Goal: Task Accomplishment & Management: Use online tool/utility

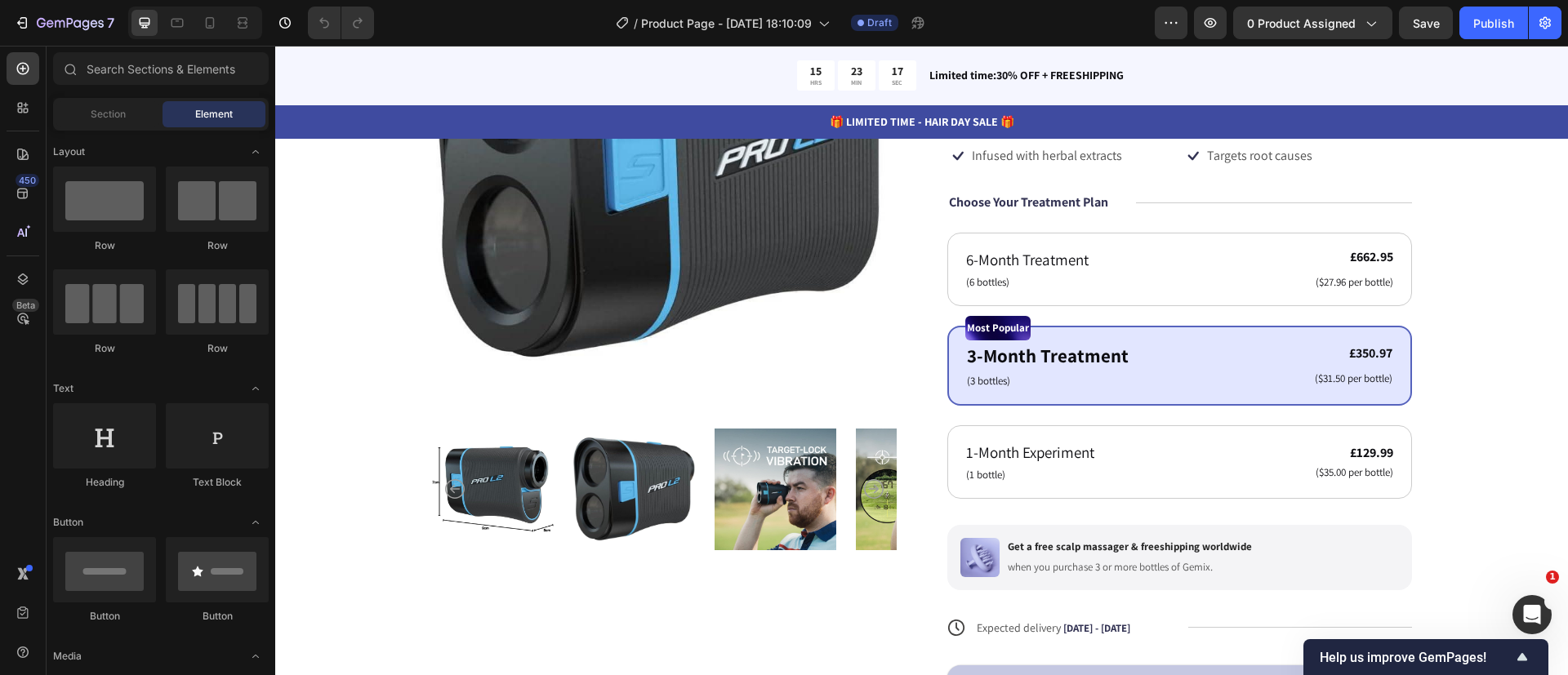
scroll to position [890, 0]
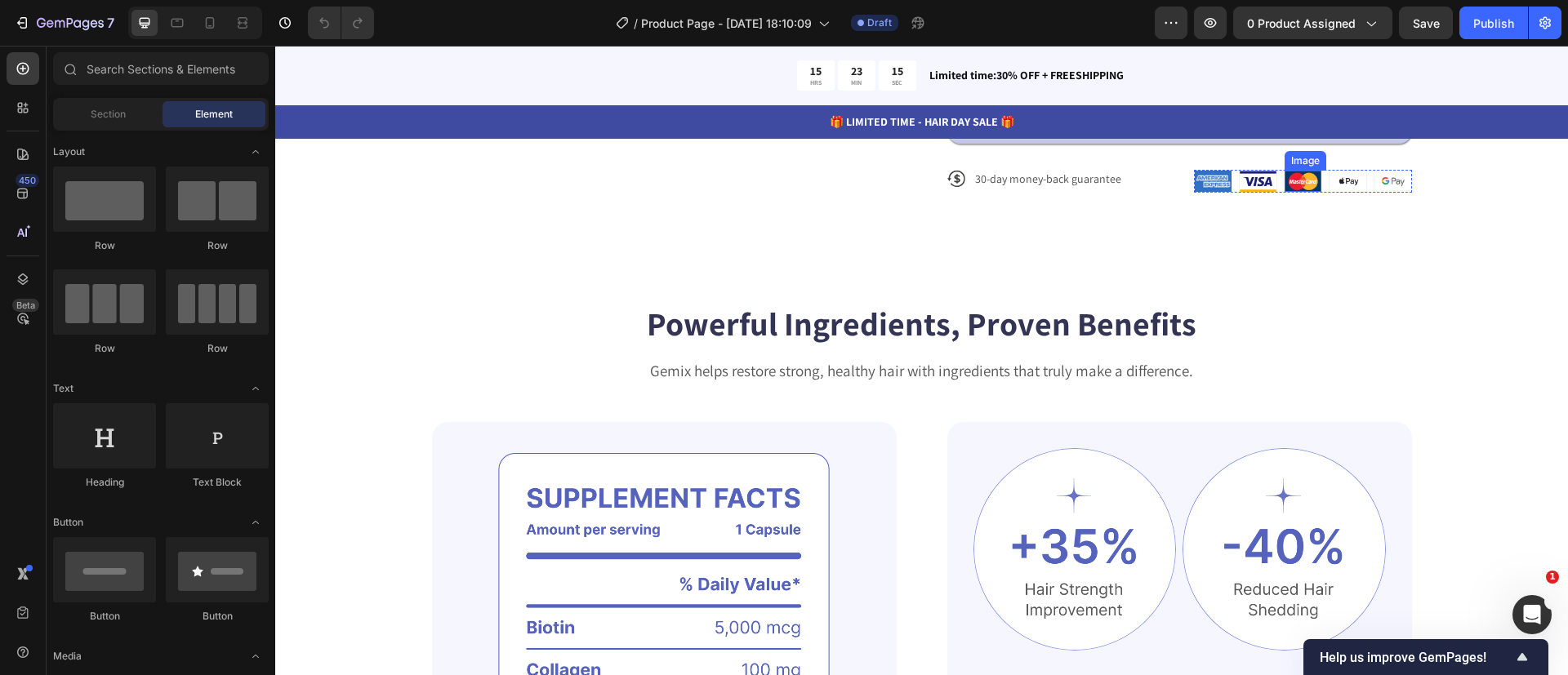
click at [1288, 186] on img at bounding box center [1303, 181] width 37 height 21
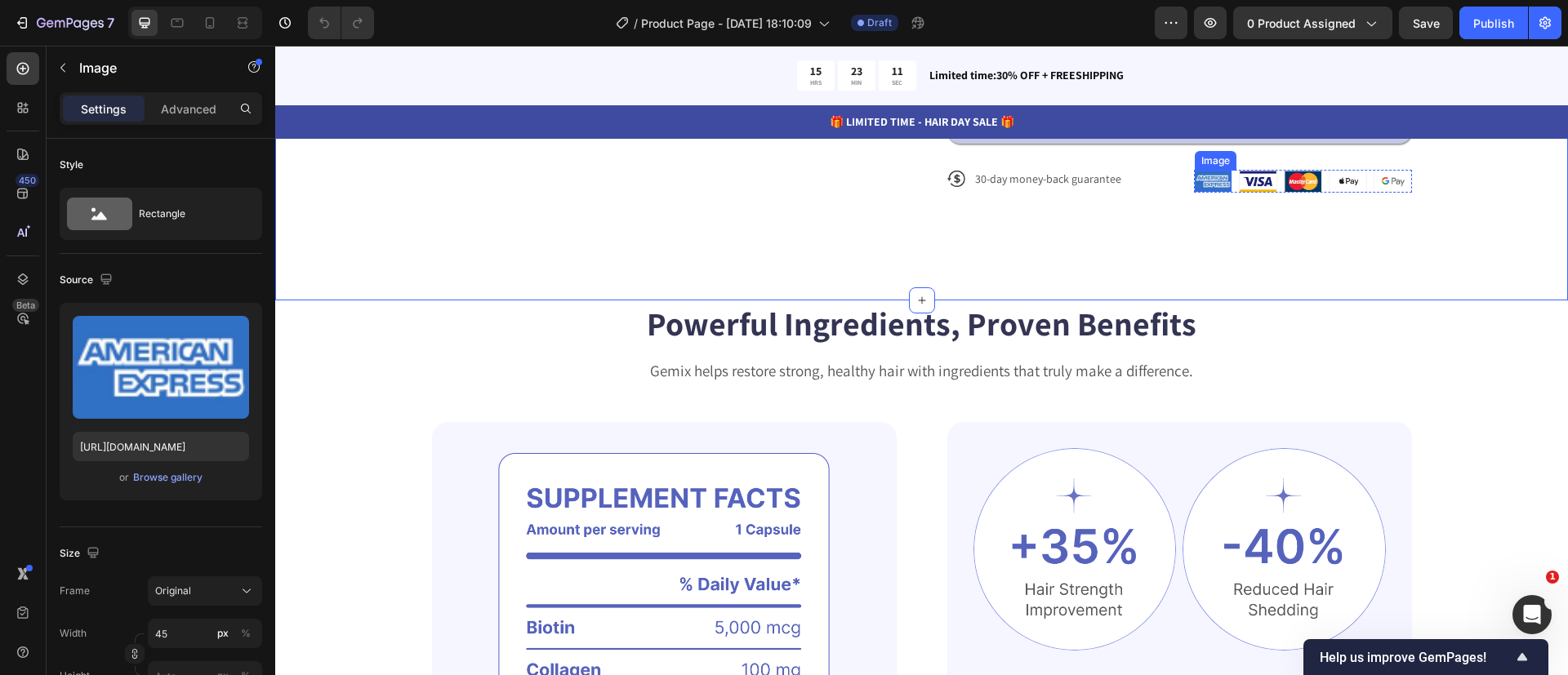
click at [1196, 165] on div "Image" at bounding box center [1215, 161] width 42 height 20
click at [1201, 185] on img at bounding box center [1213, 181] width 37 height 21
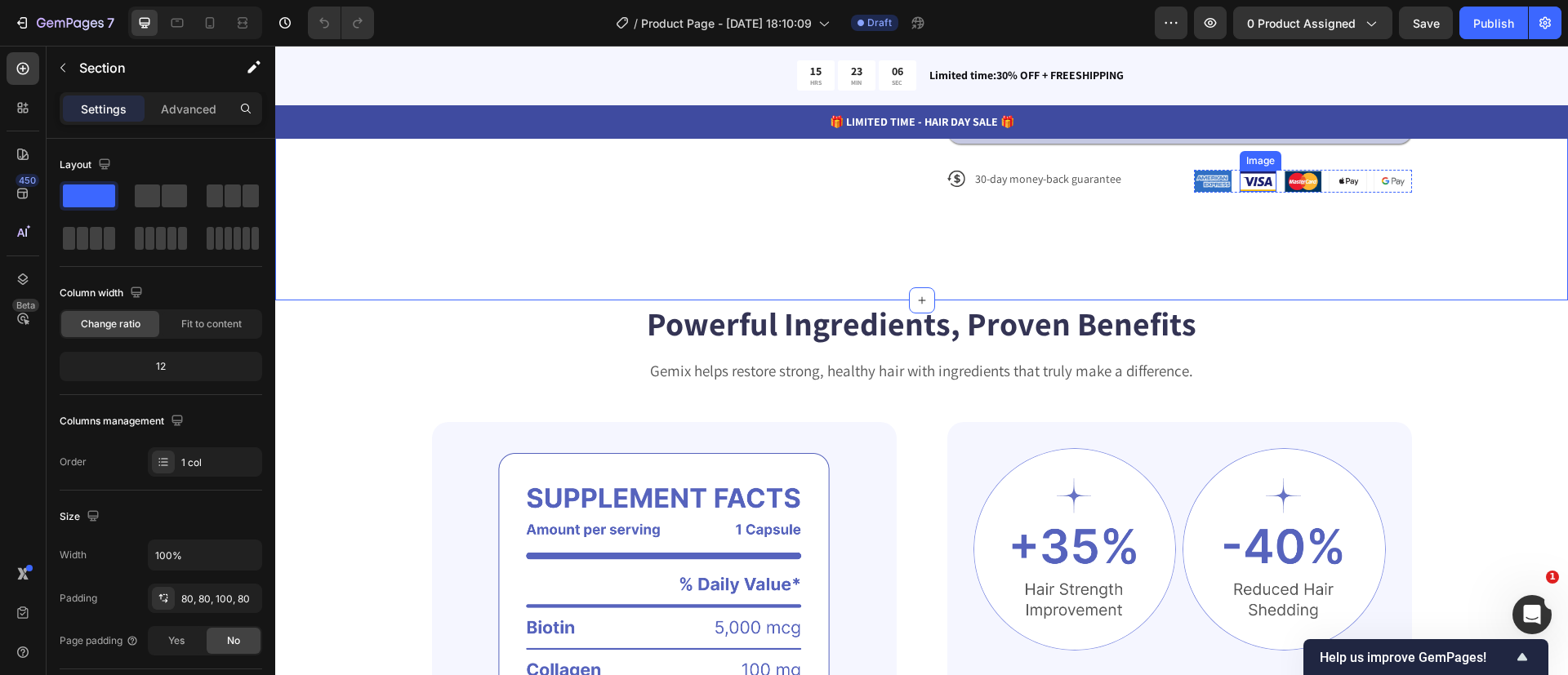
click at [1259, 186] on img at bounding box center [1258, 181] width 37 height 21
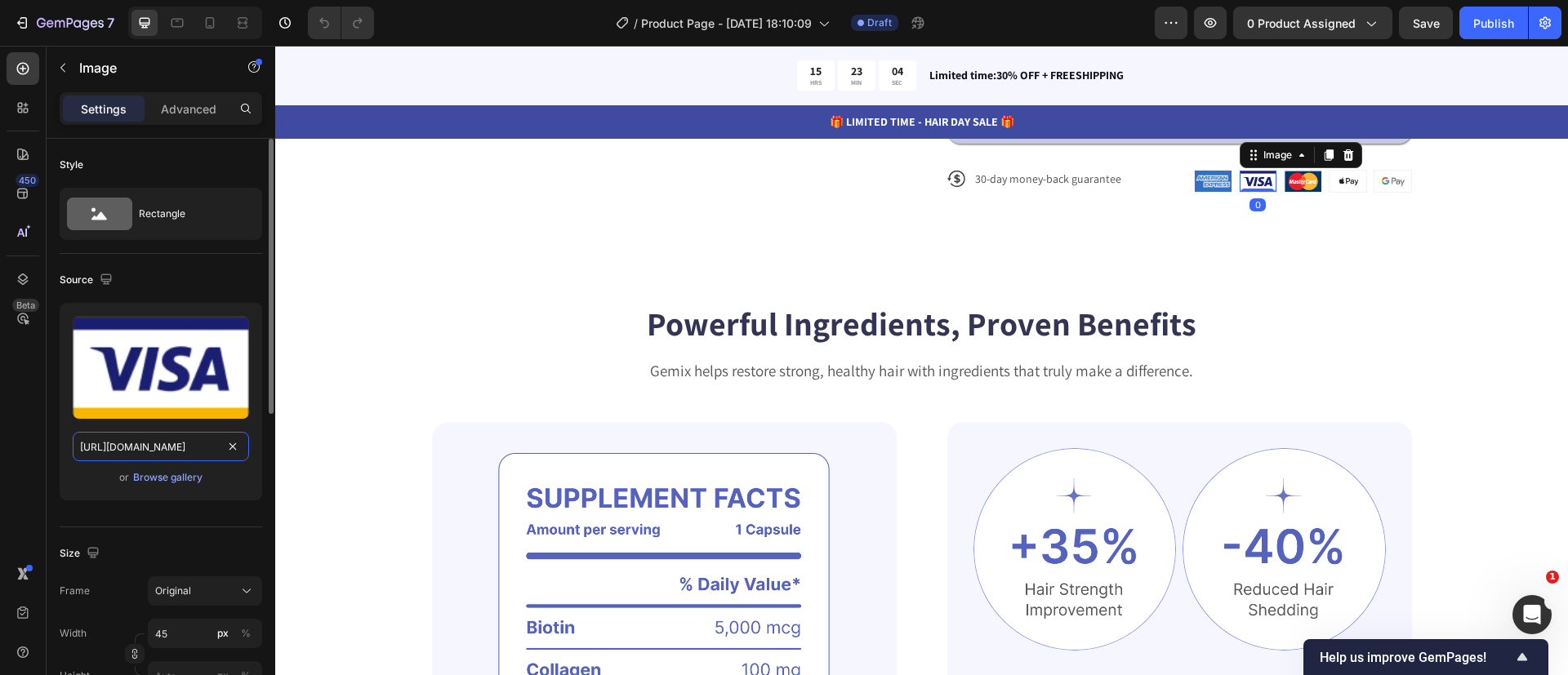
click at [167, 446] on input "[URL][DOMAIN_NAME]" at bounding box center [161, 446] width 176 height 29
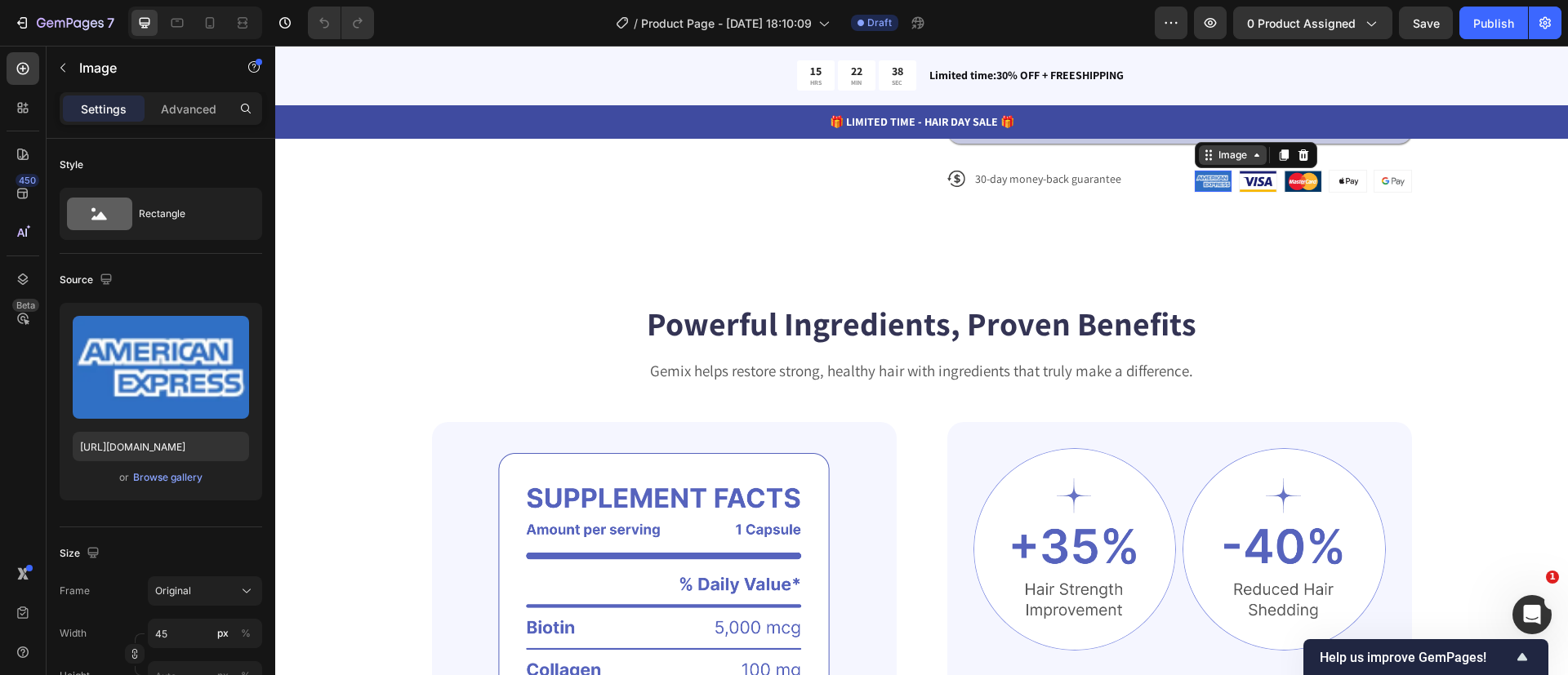
click at [1201, 164] on div "Image" at bounding box center [1232, 155] width 68 height 20
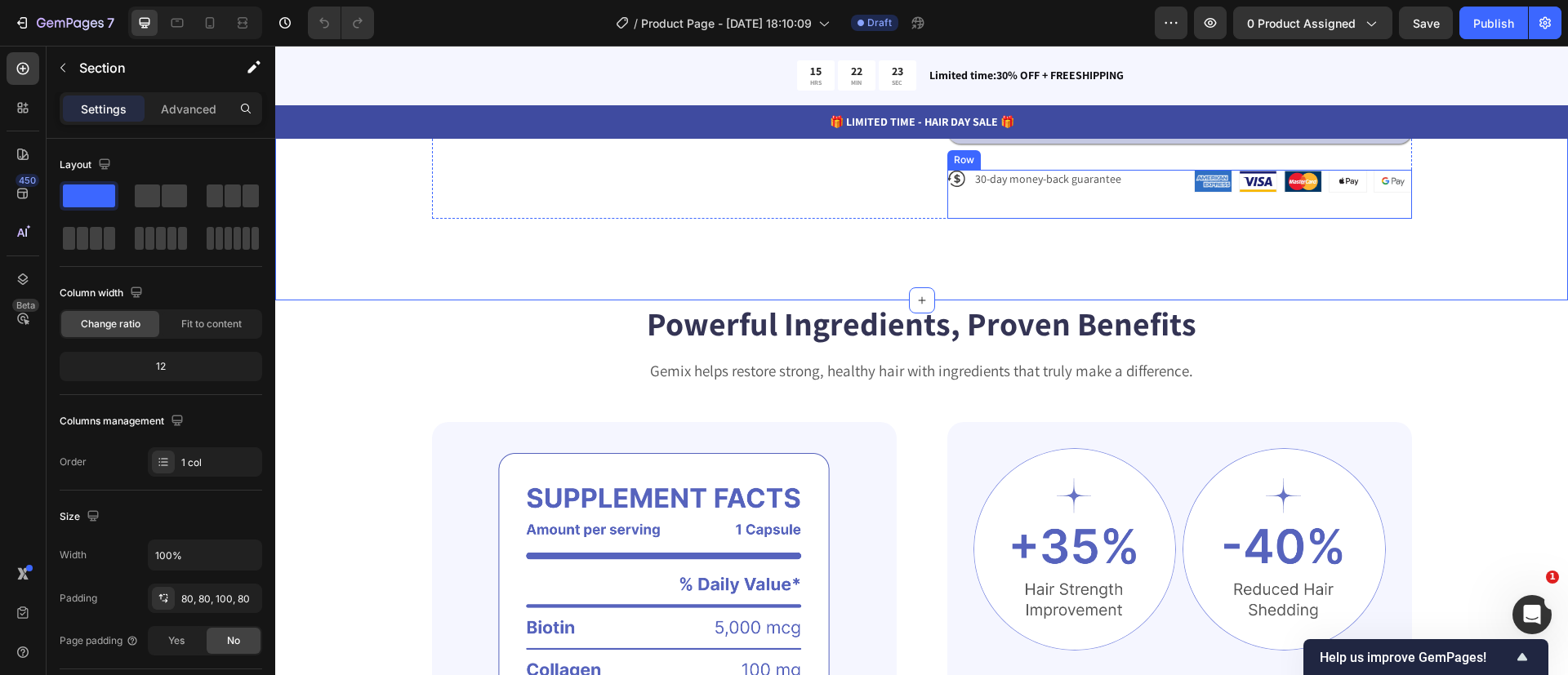
click at [1131, 197] on div "Icon 30-day money-back guarantee Text Block Row" at bounding box center [1067, 194] width 240 height 49
click at [1129, 184] on div "Icon 30-day money-back guarantee Text Block Row" at bounding box center [1067, 179] width 240 height 18
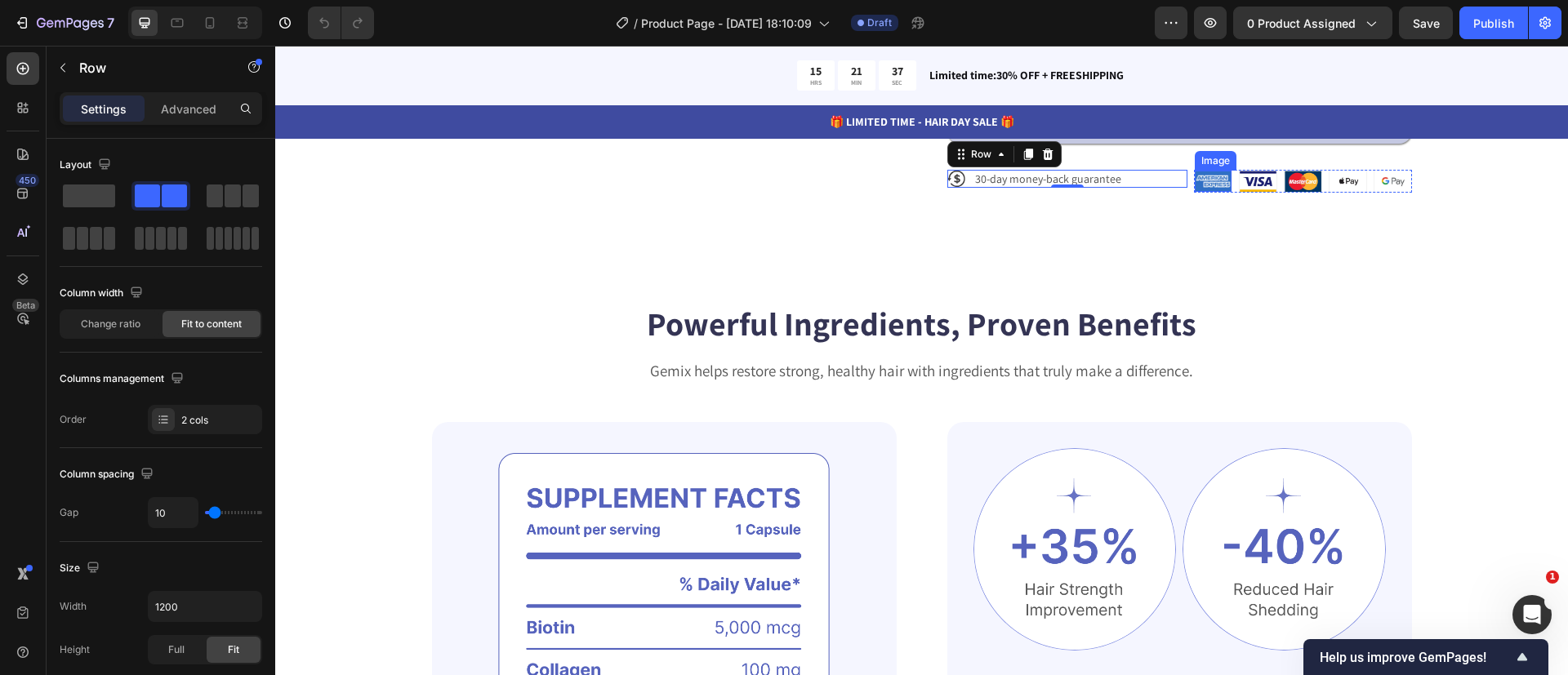
click at [1200, 185] on img at bounding box center [1213, 181] width 37 height 21
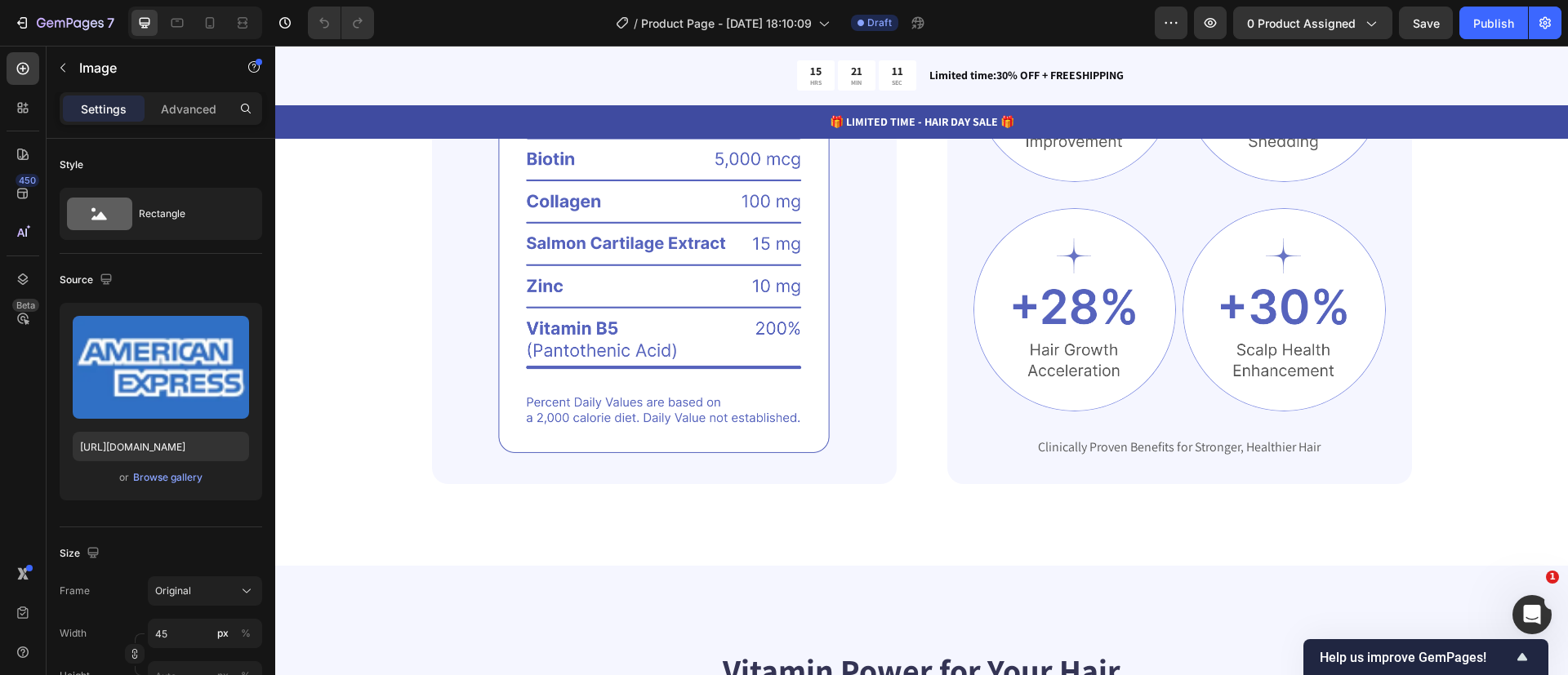
scroll to position [1361, 0]
click at [29, 184] on div "450" at bounding box center [27, 180] width 24 height 13
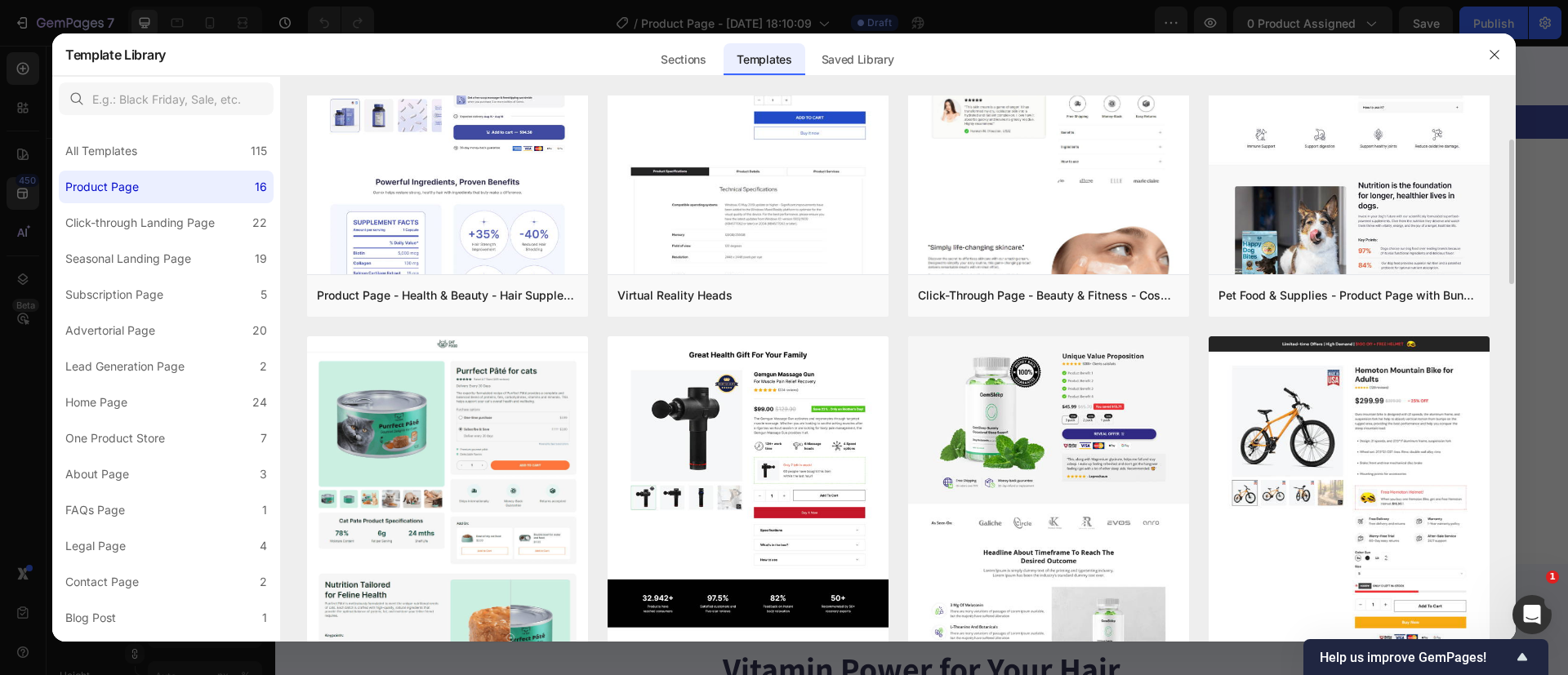
scroll to position [169, 0]
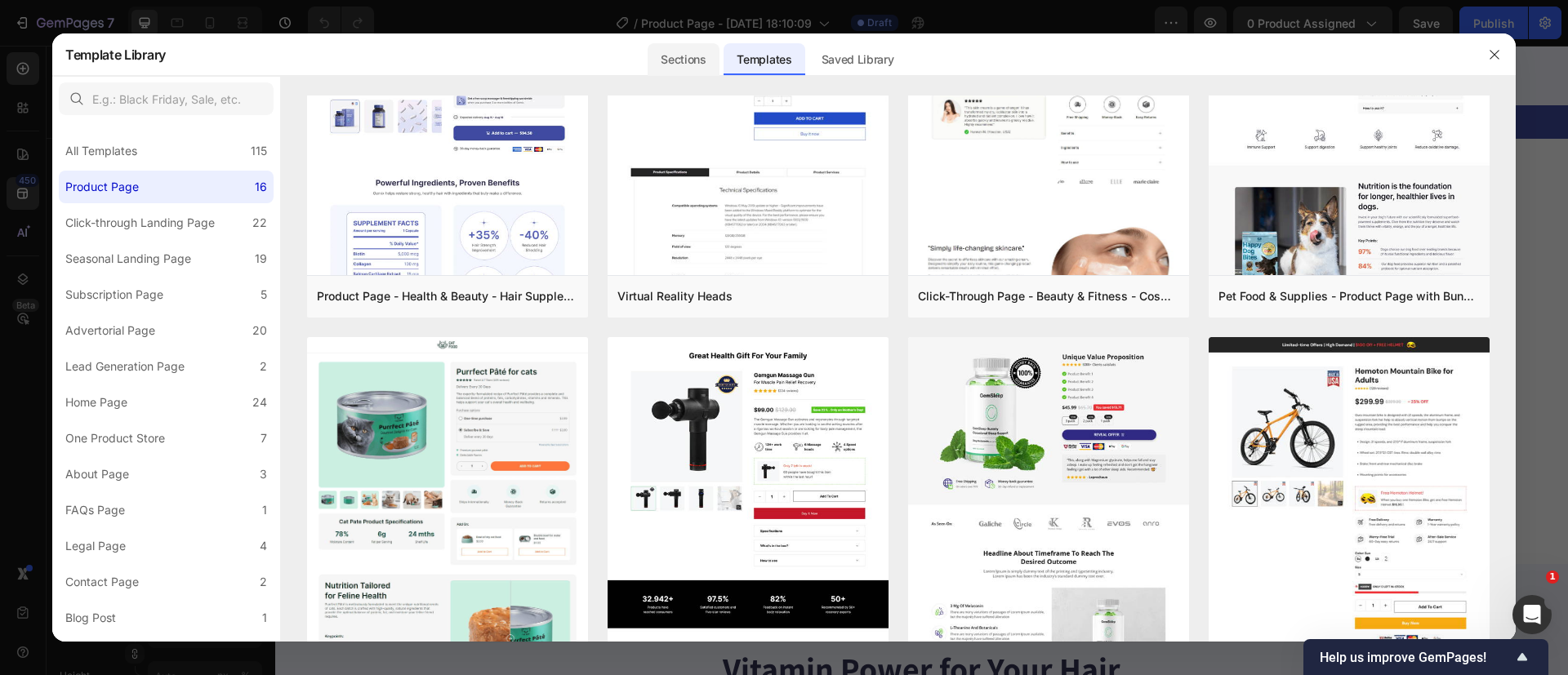
click at [715, 49] on div "Sections" at bounding box center [683, 60] width 71 height 33
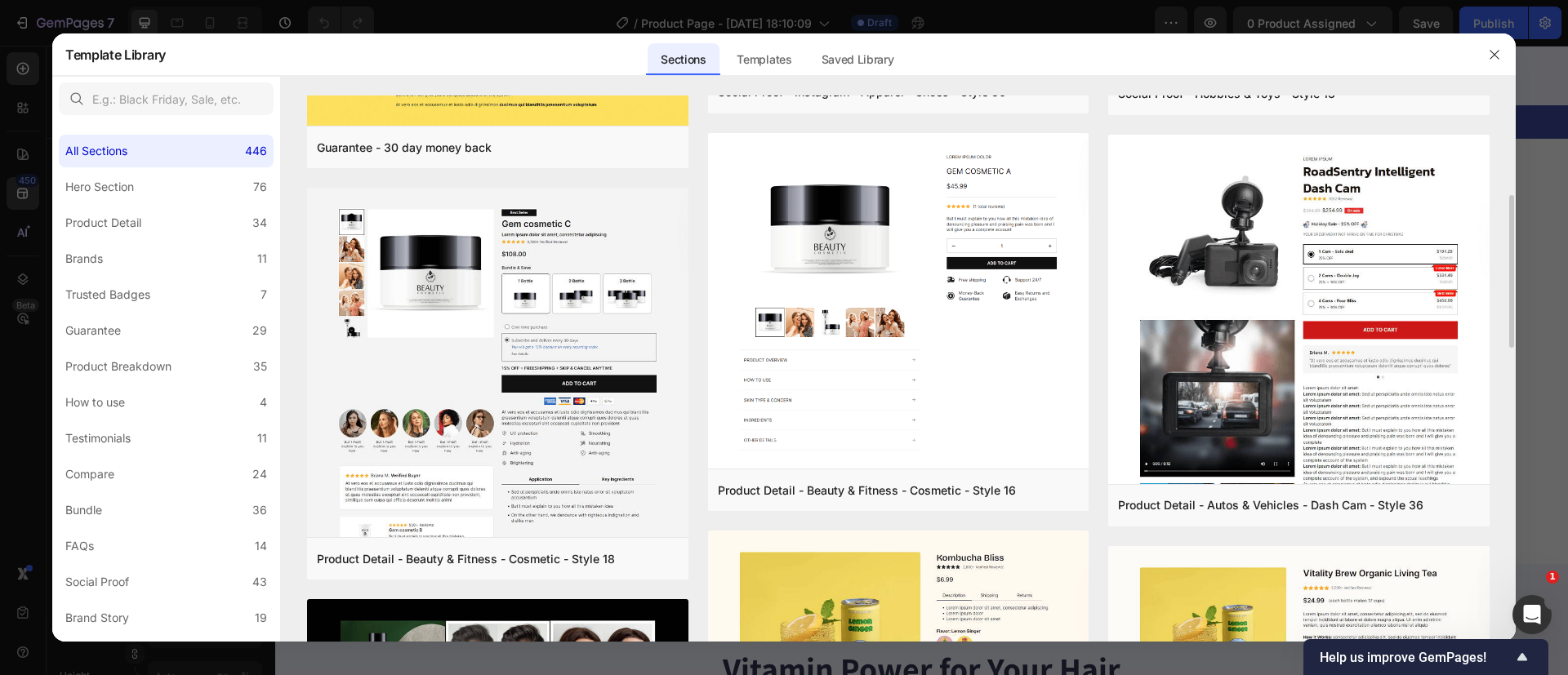
scroll to position [405, 0]
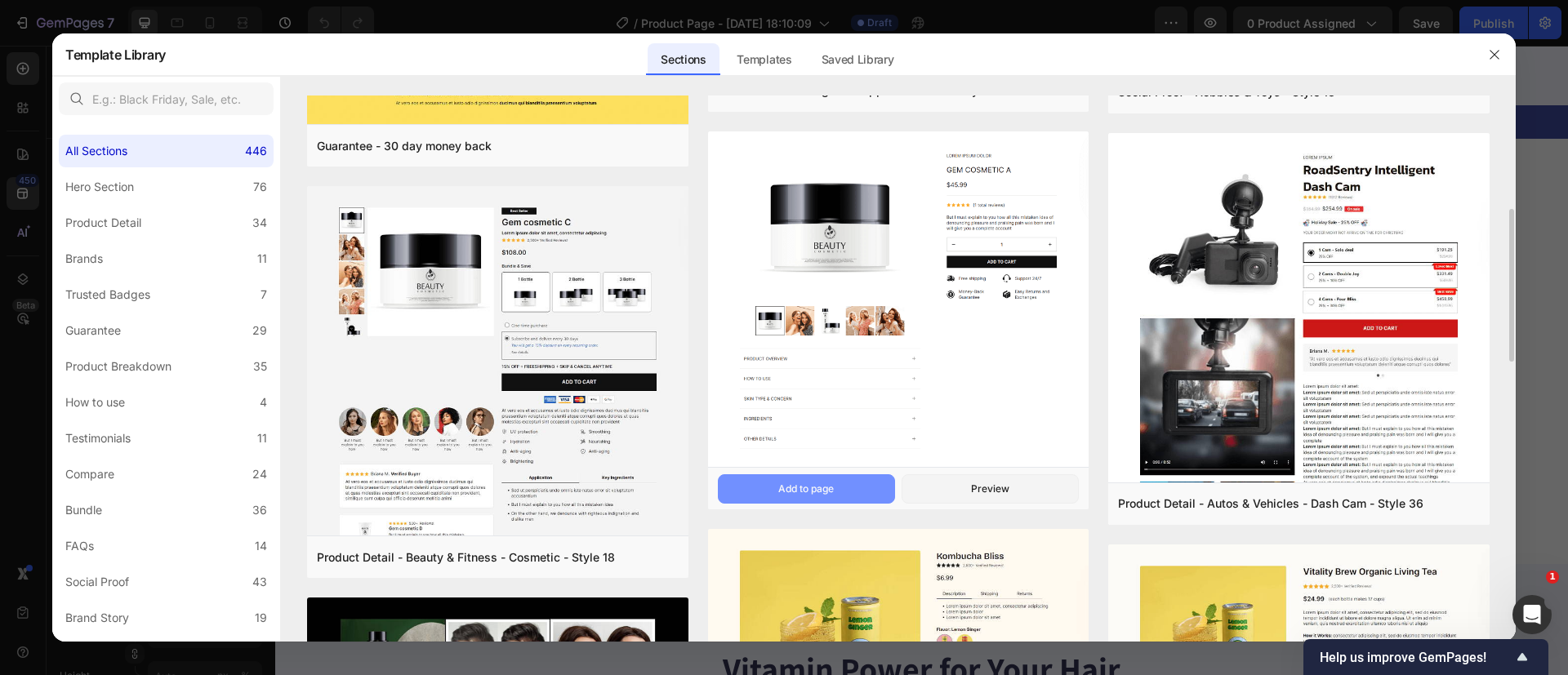
click at [828, 482] on div "Add to page" at bounding box center [806, 489] width 56 height 15
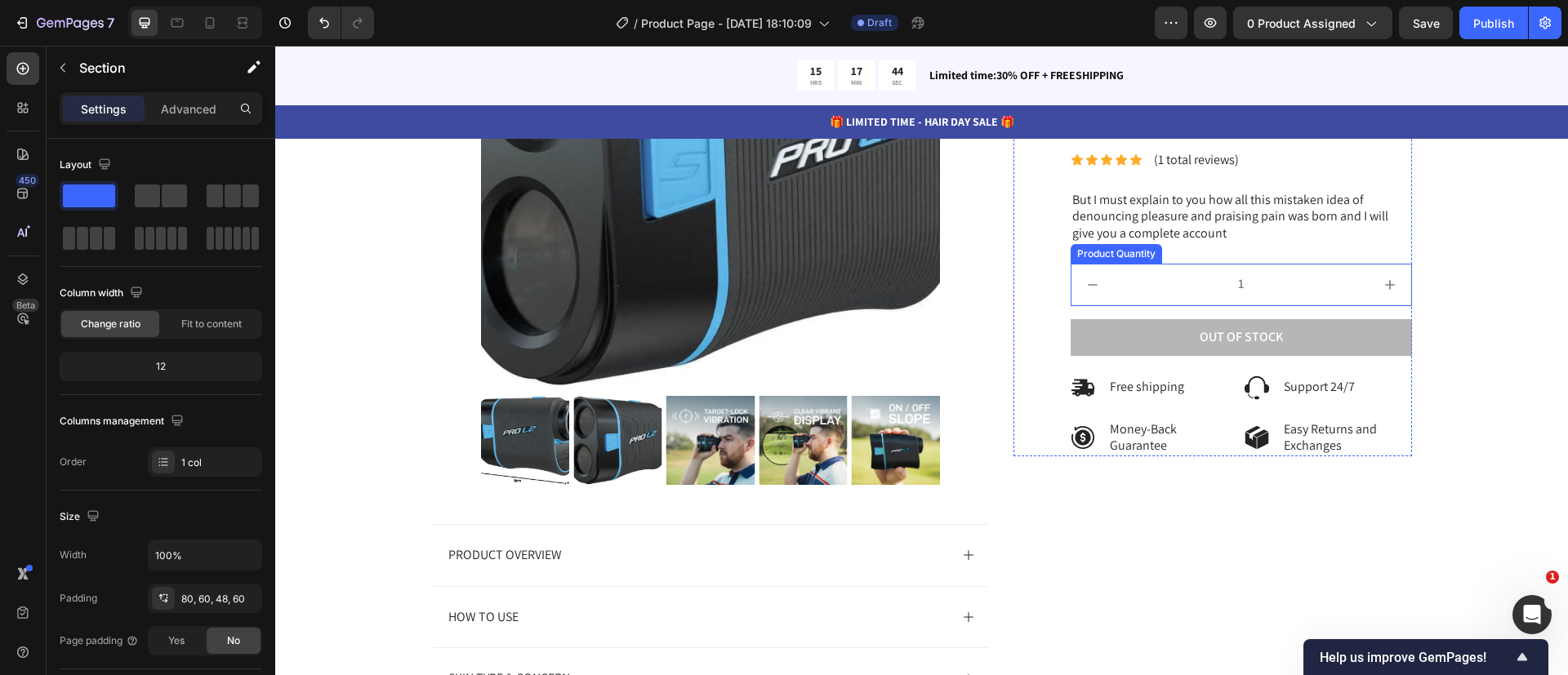
scroll to position [6438, 0]
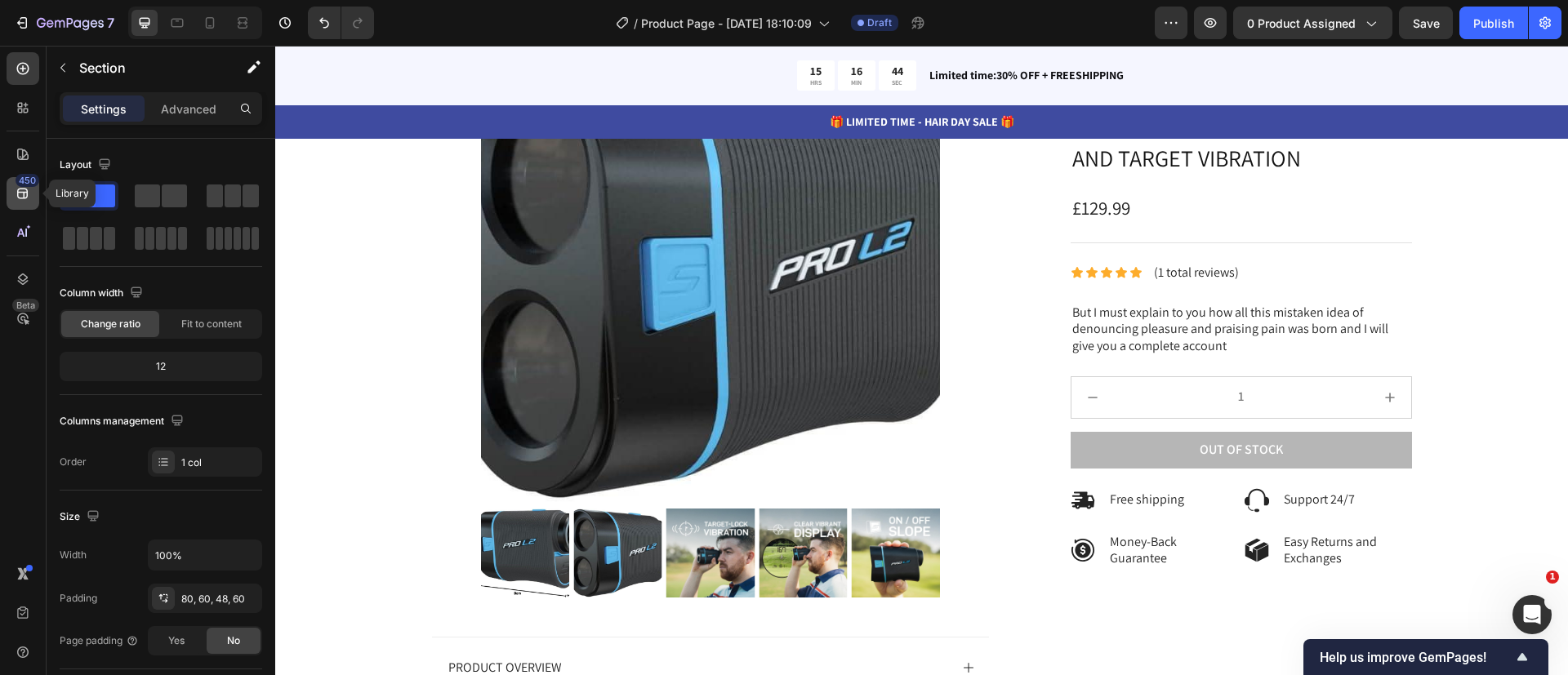
click at [12, 200] on div "450" at bounding box center [23, 193] width 33 height 33
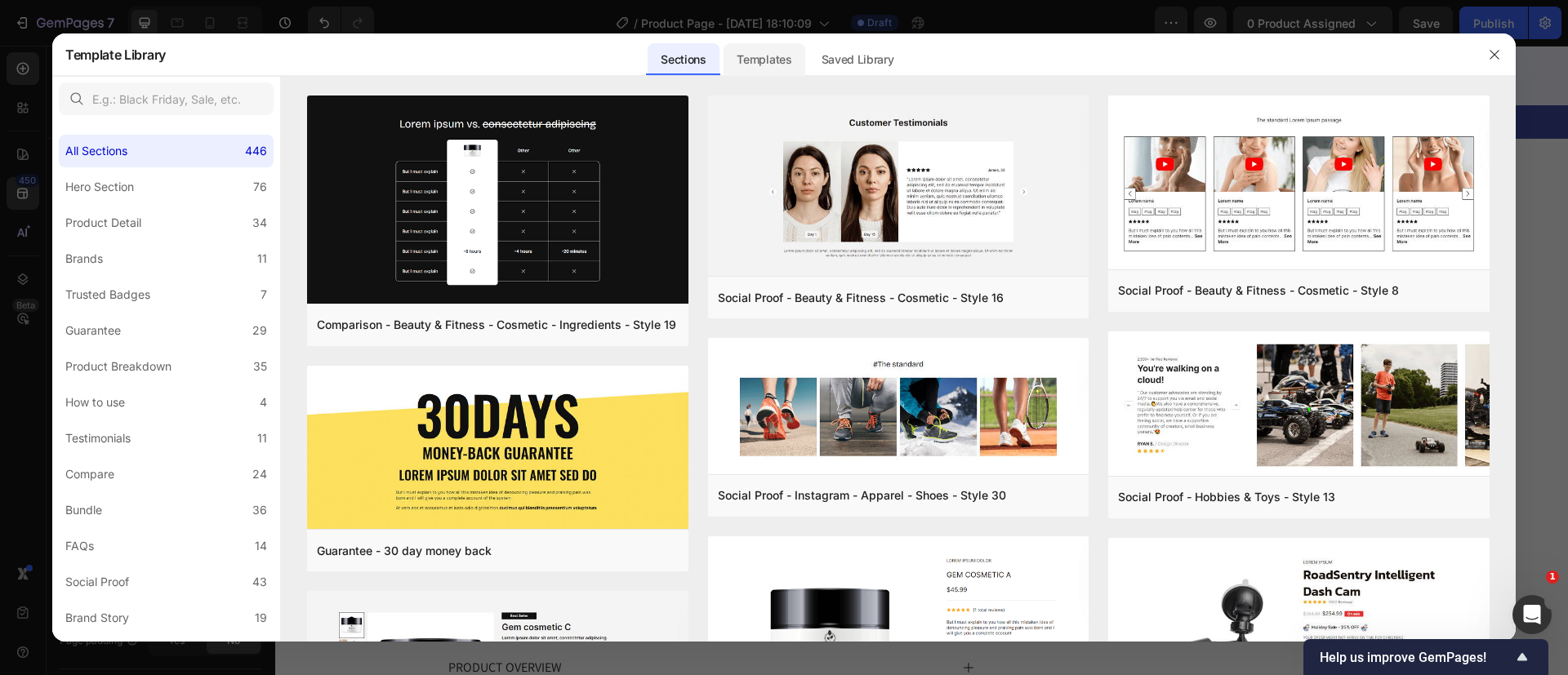
click at [766, 65] on div "Templates" at bounding box center [764, 60] width 81 height 33
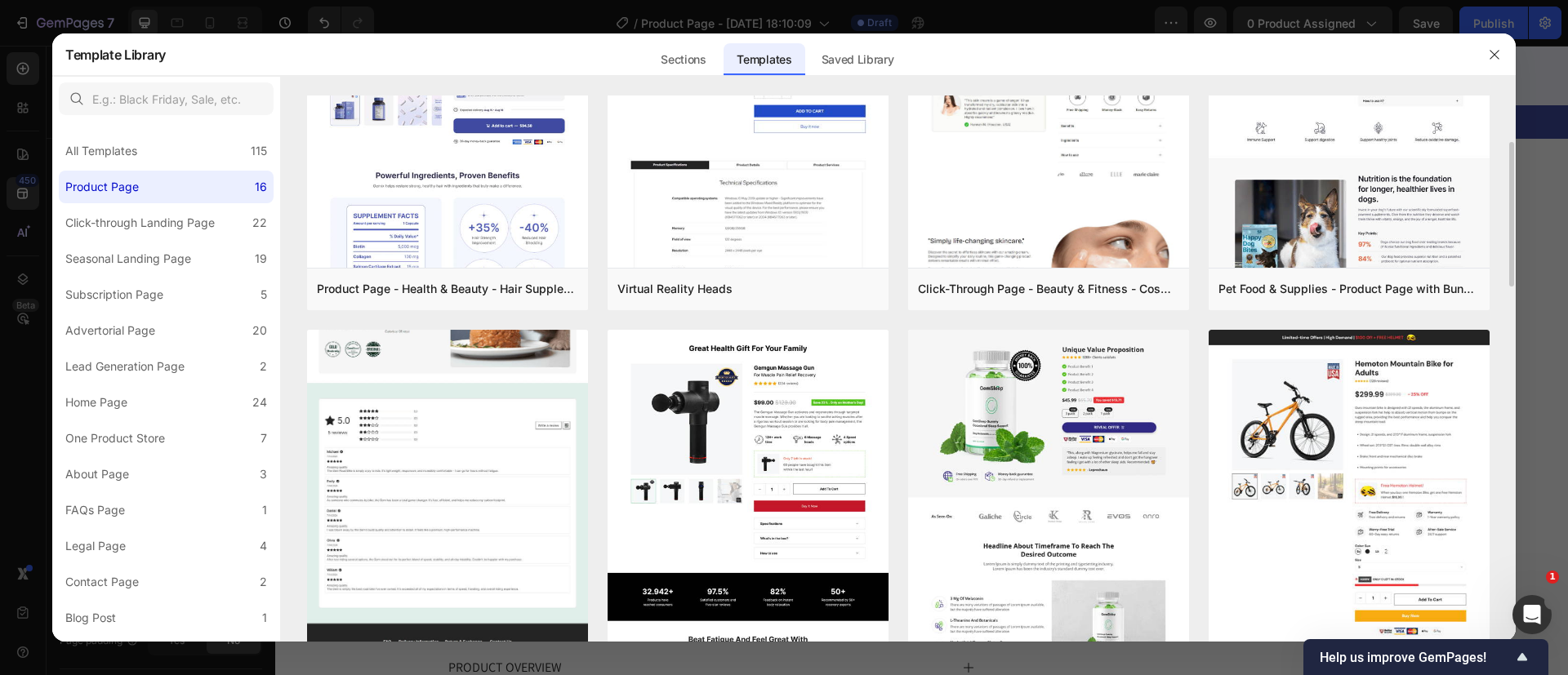
scroll to position [0, 0]
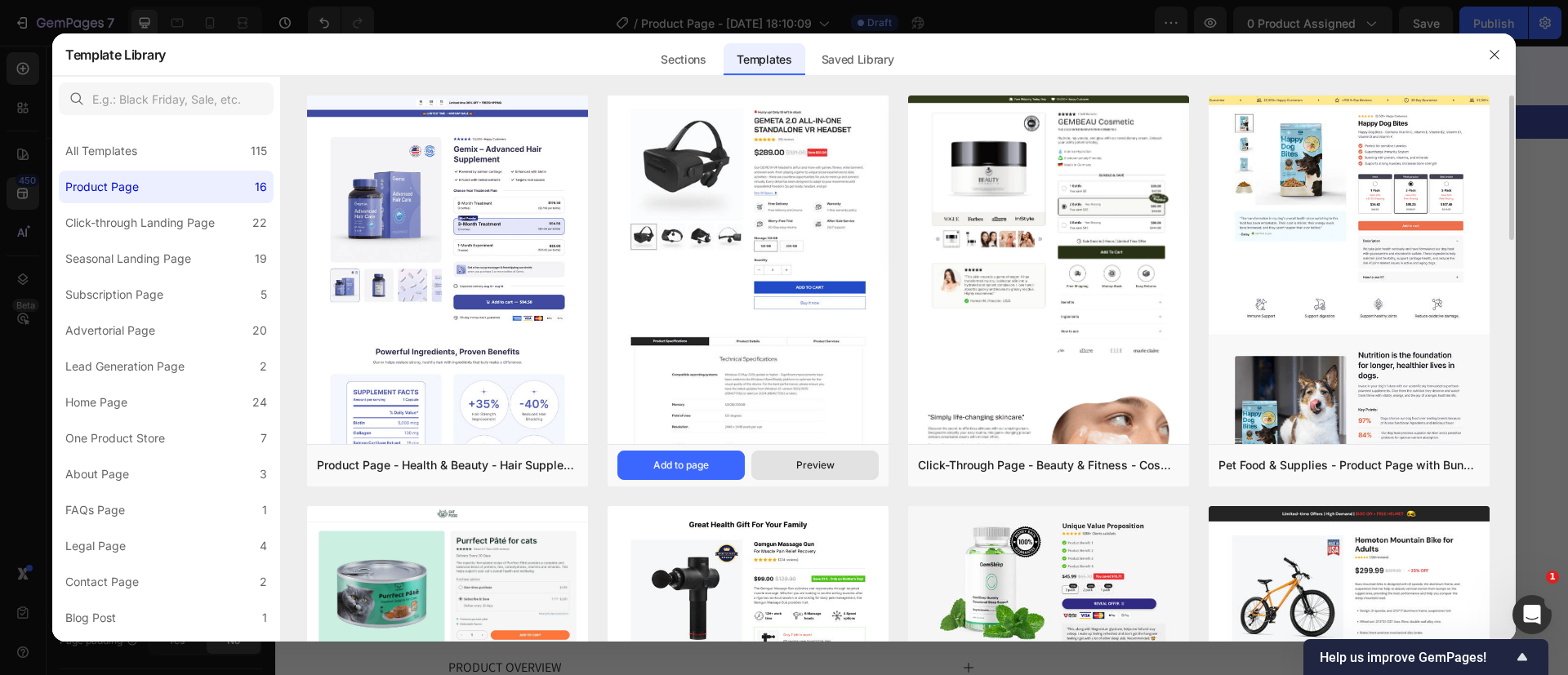
click at [777, 464] on button "Preview" at bounding box center [815, 465] width 127 height 29
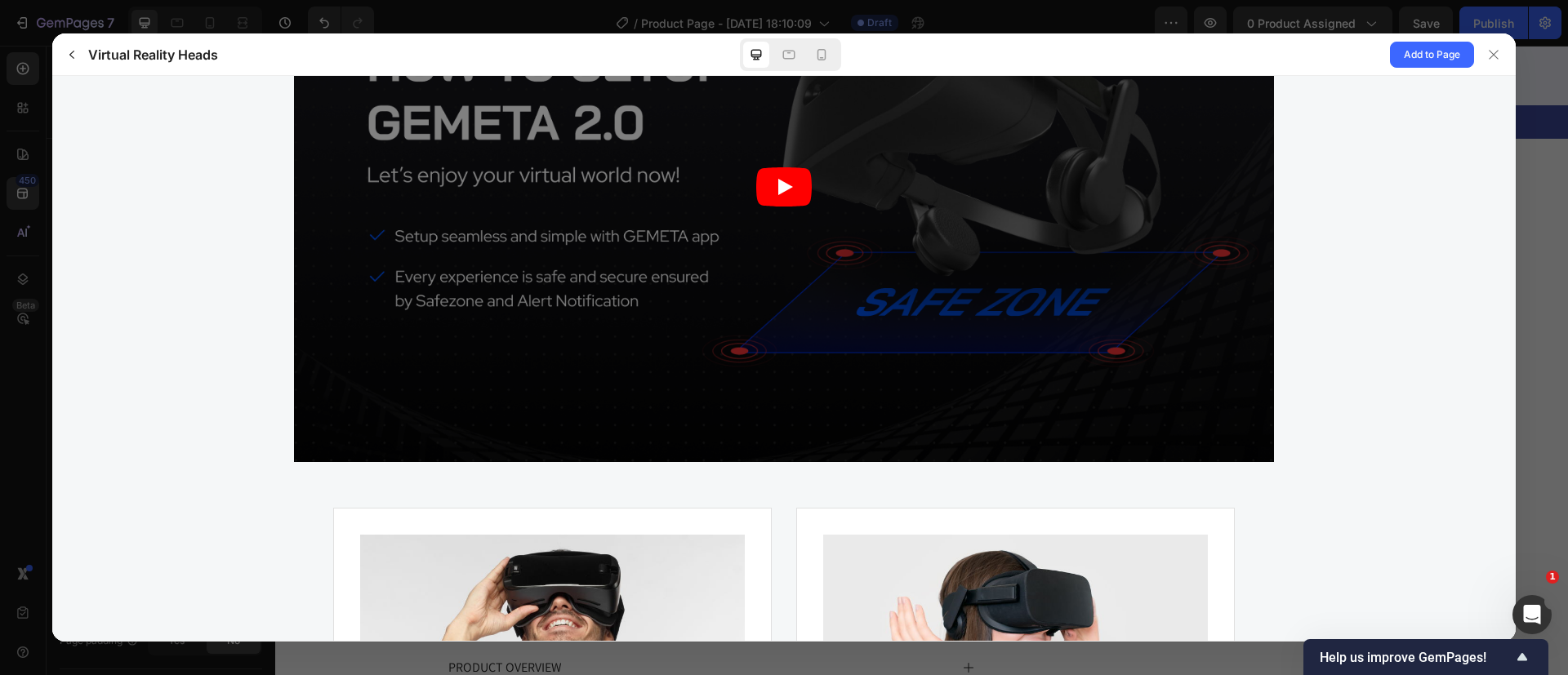
scroll to position [3404, 0]
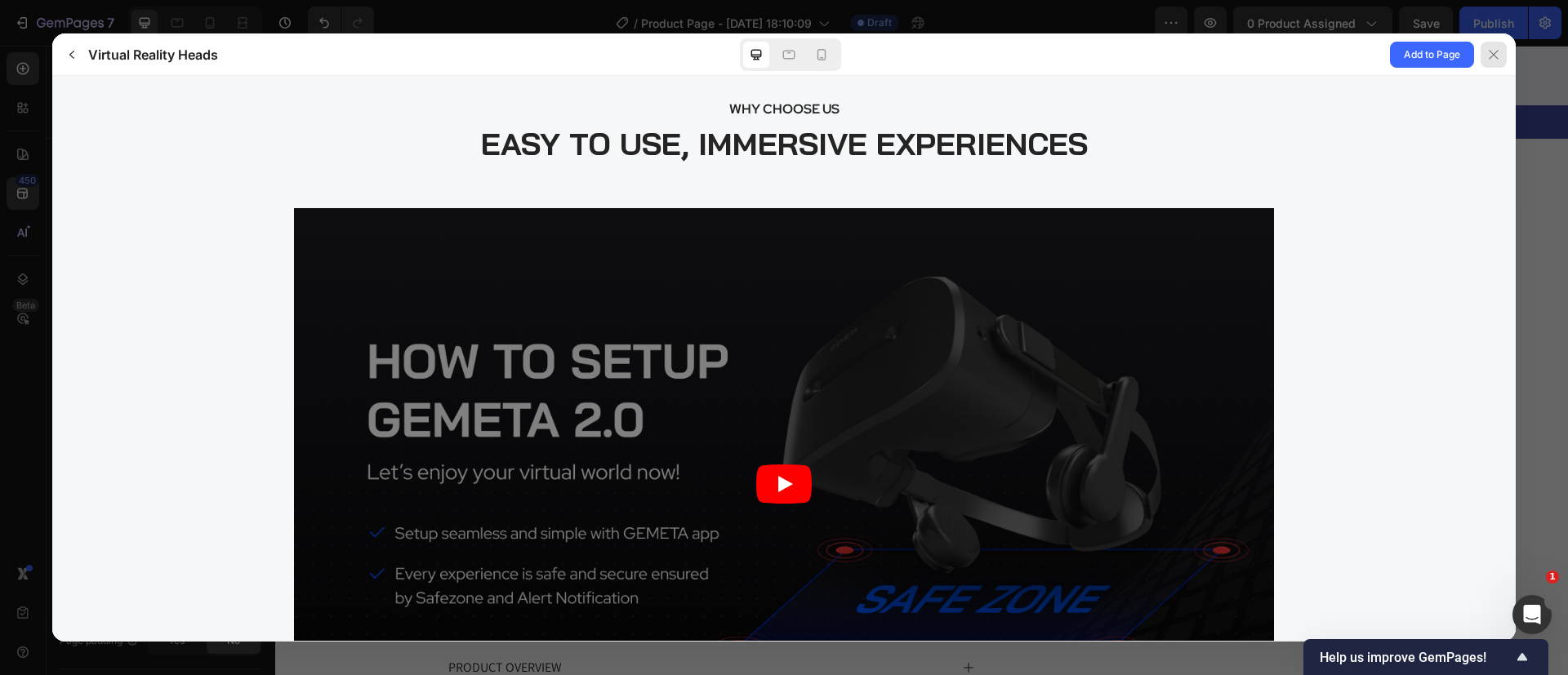
click at [1484, 58] on div at bounding box center [1494, 55] width 26 height 26
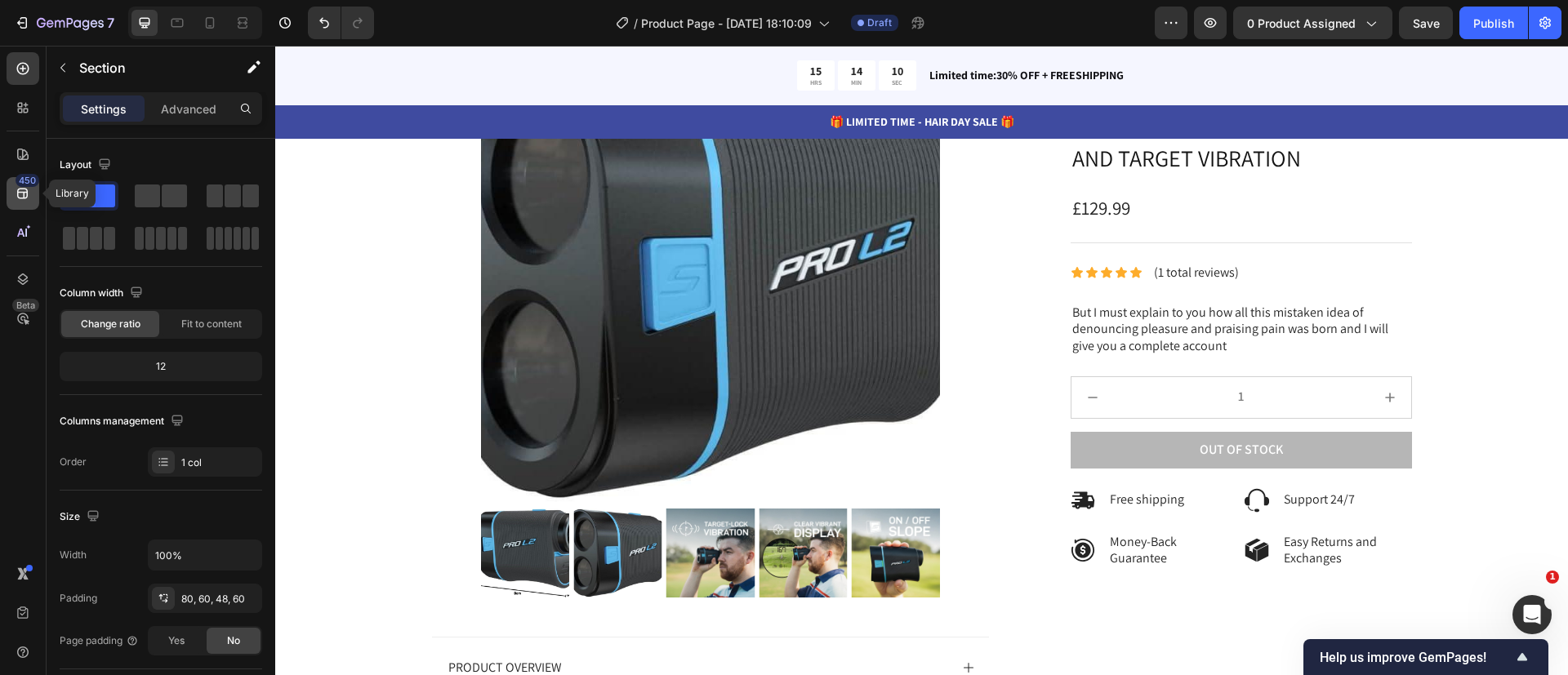
click at [21, 187] on icon at bounding box center [23, 193] width 16 height 16
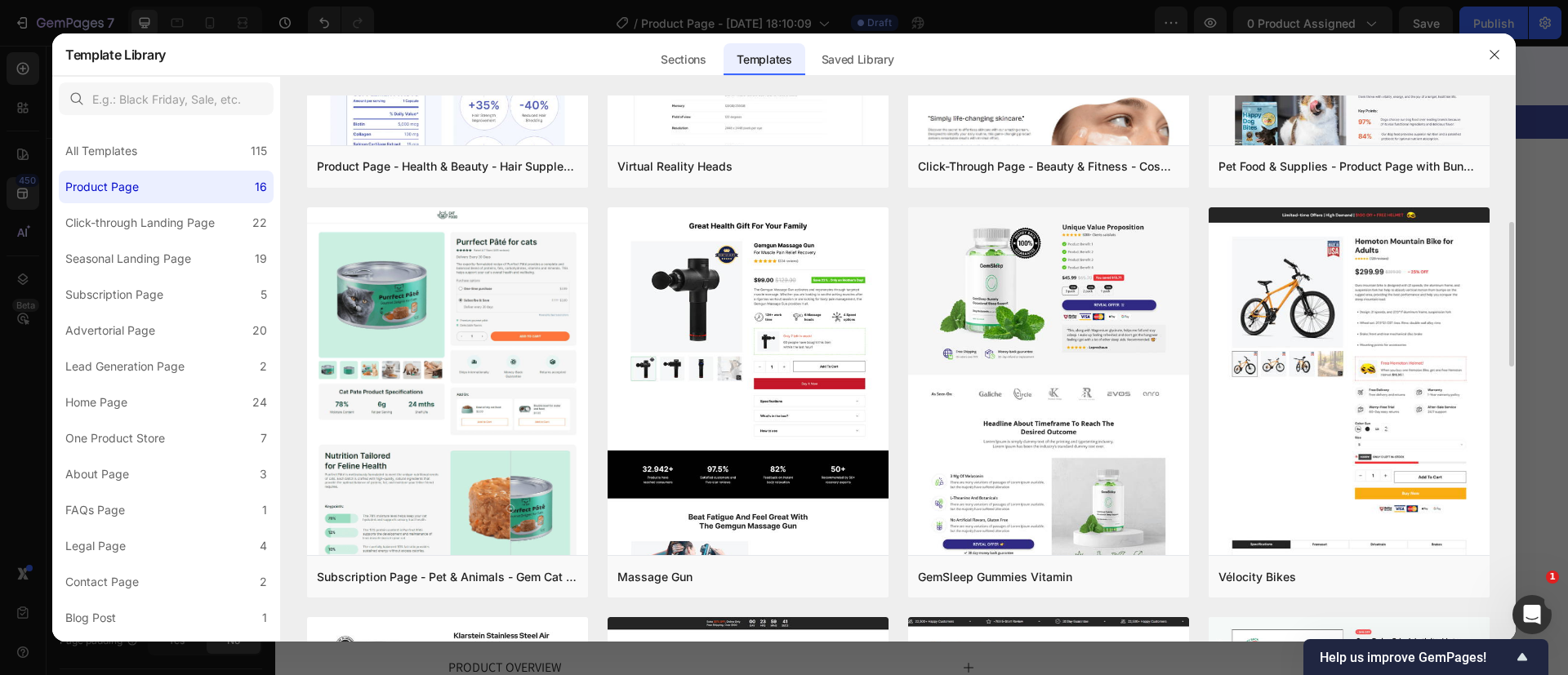
scroll to position [338, 0]
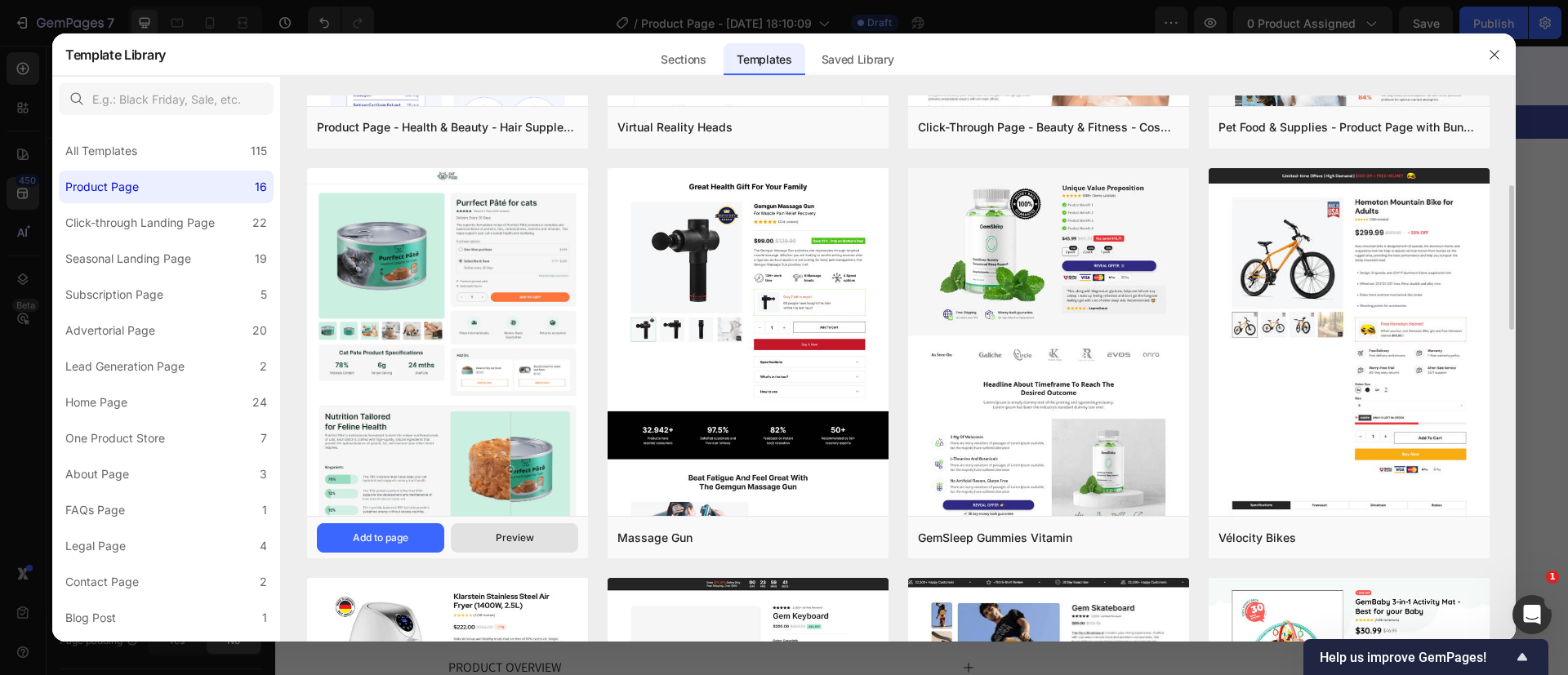
click at [527, 538] on div "Preview" at bounding box center [514, 538] width 38 height 15
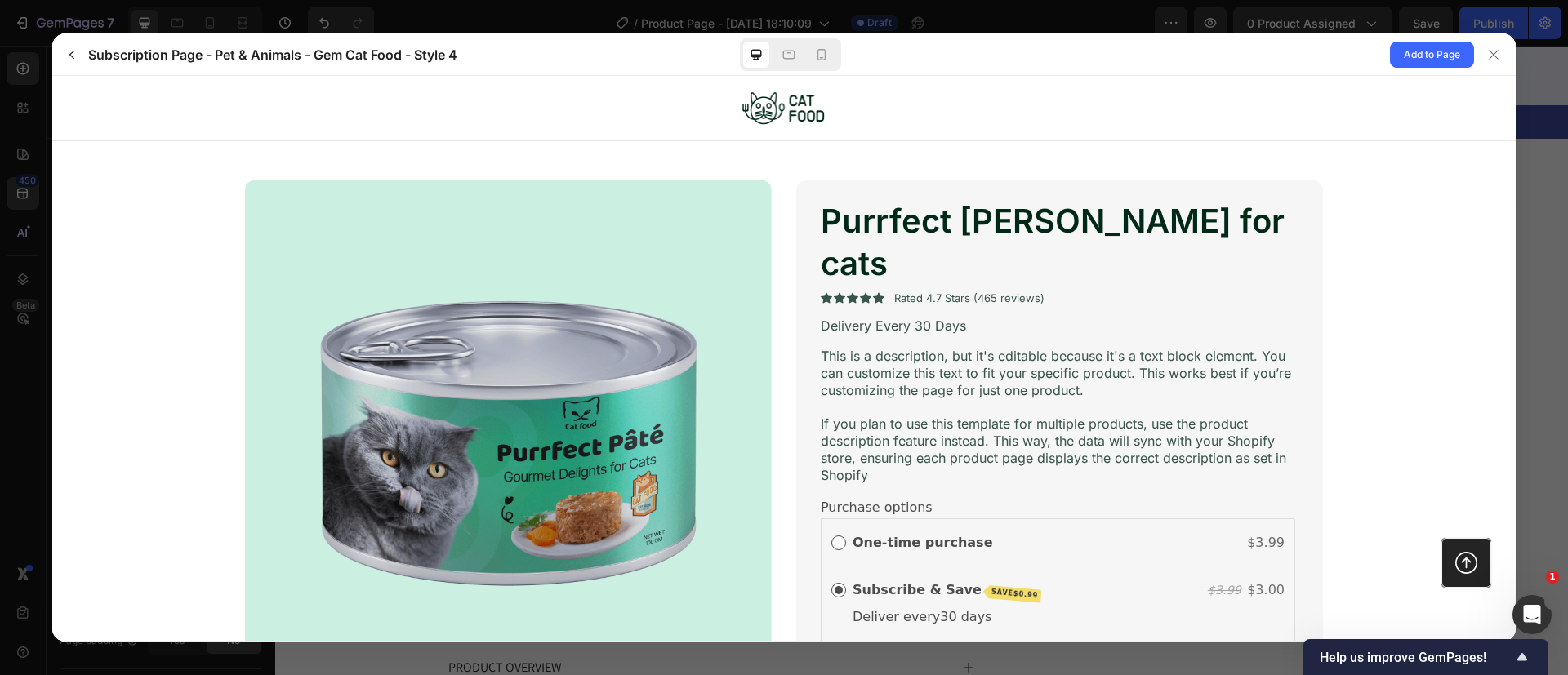
scroll to position [0, 0]
